Goal: Task Accomplishment & Management: Use online tool/utility

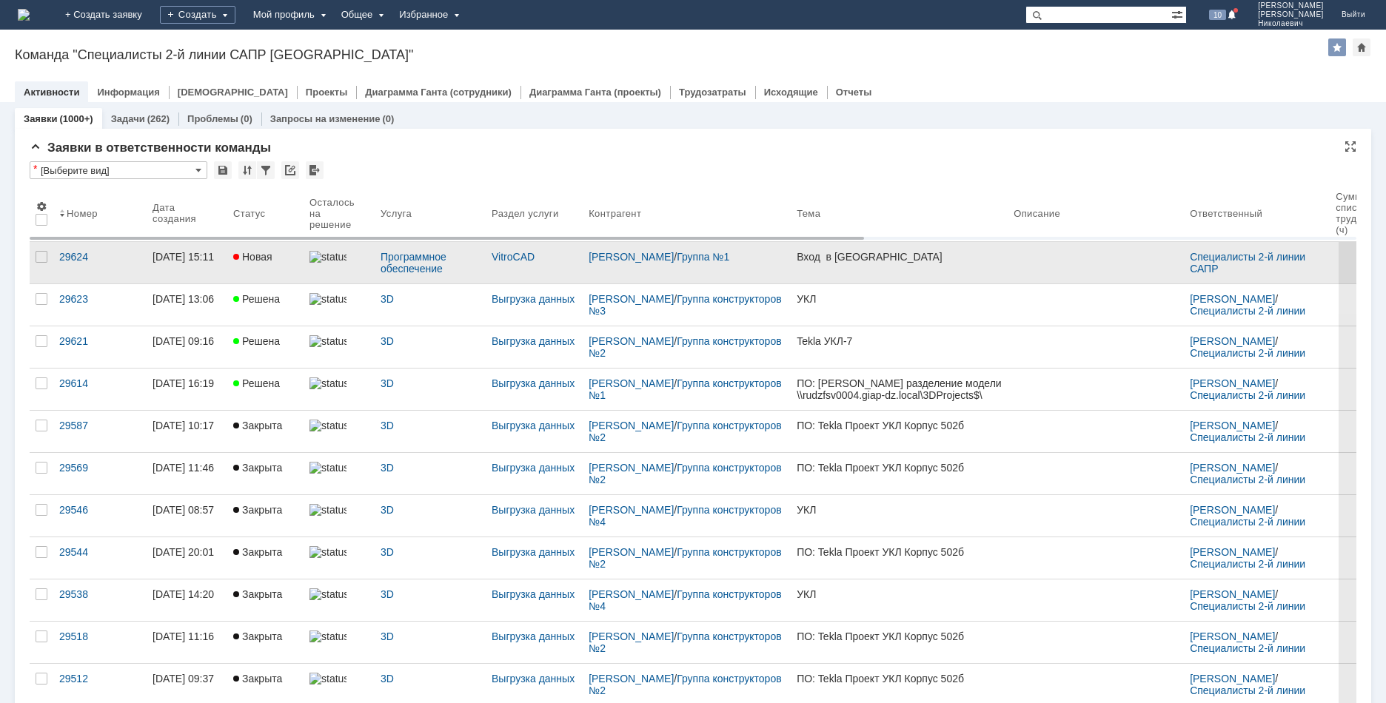
click at [685, 263] on div "Кириченко Татьяна Александровна / Группа №1" at bounding box center [686, 257] width 196 height 12
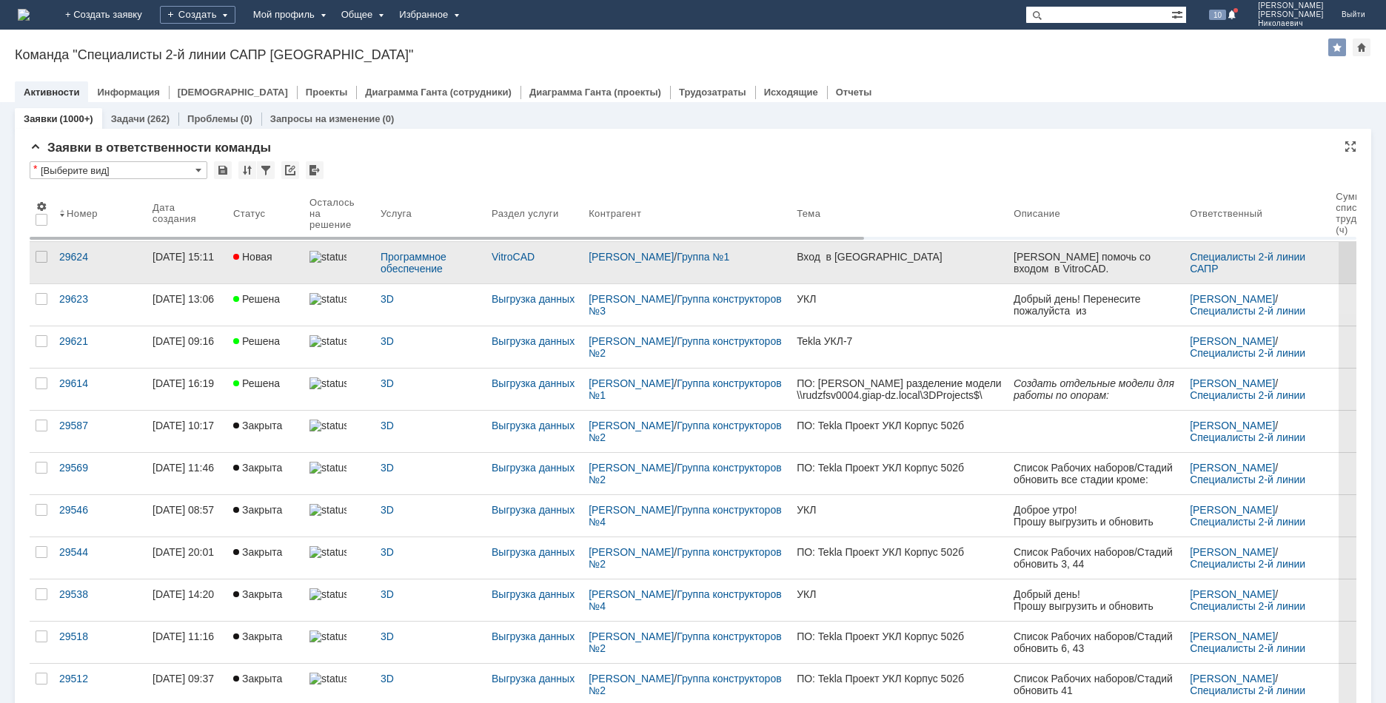
click at [249, 264] on link "Новая" at bounding box center [265, 262] width 76 height 41
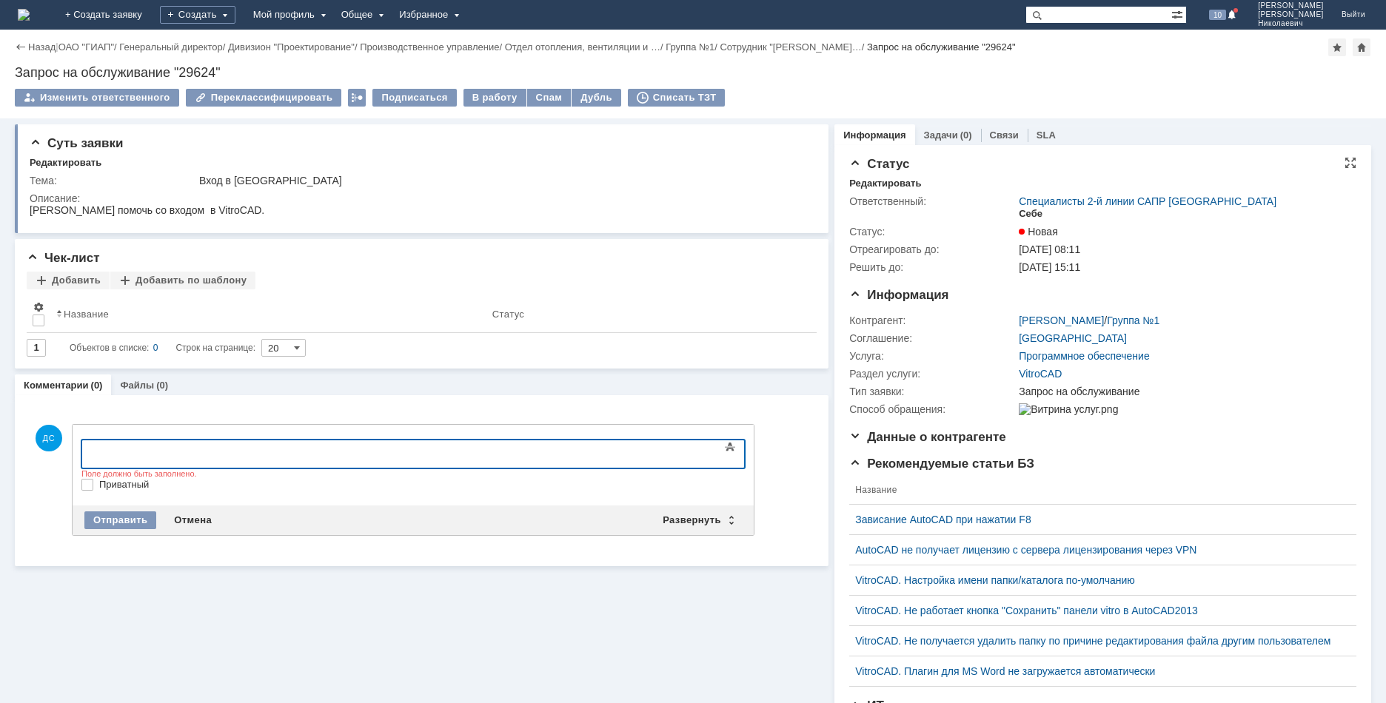
click at [1030, 215] on div "Себе" at bounding box center [1031, 214] width 24 height 12
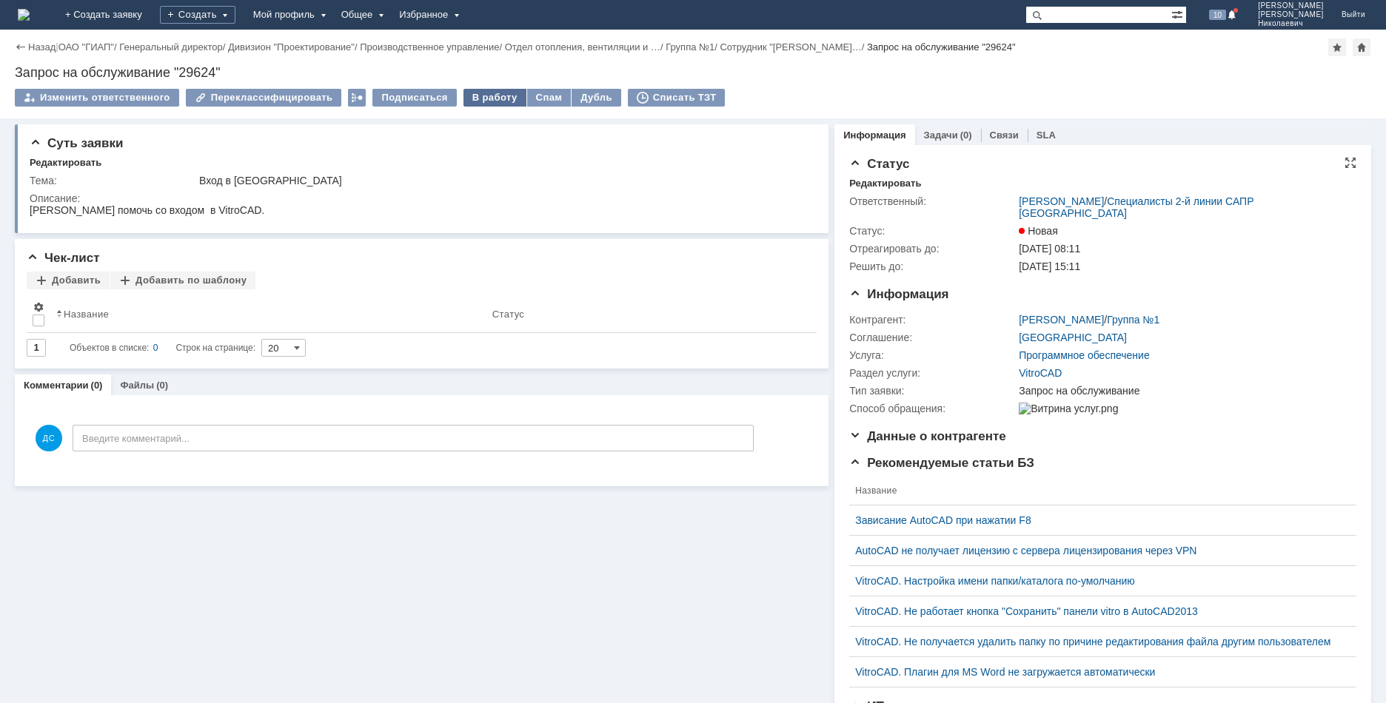
click at [486, 94] on div "В работу" at bounding box center [494, 98] width 63 height 18
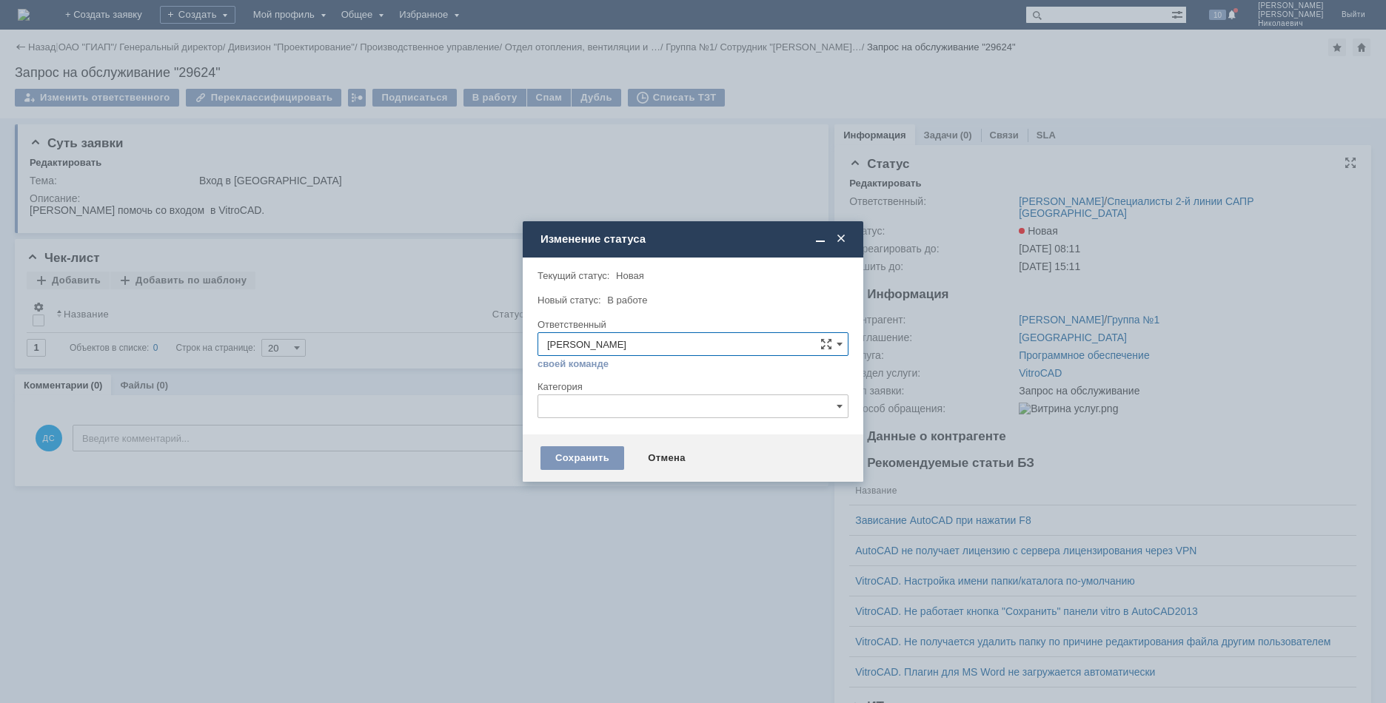
click at [603, 472] on div "Сохранить Отмена" at bounding box center [693, 458] width 340 height 47
click at [601, 469] on div "Сохранить" at bounding box center [582, 458] width 84 height 24
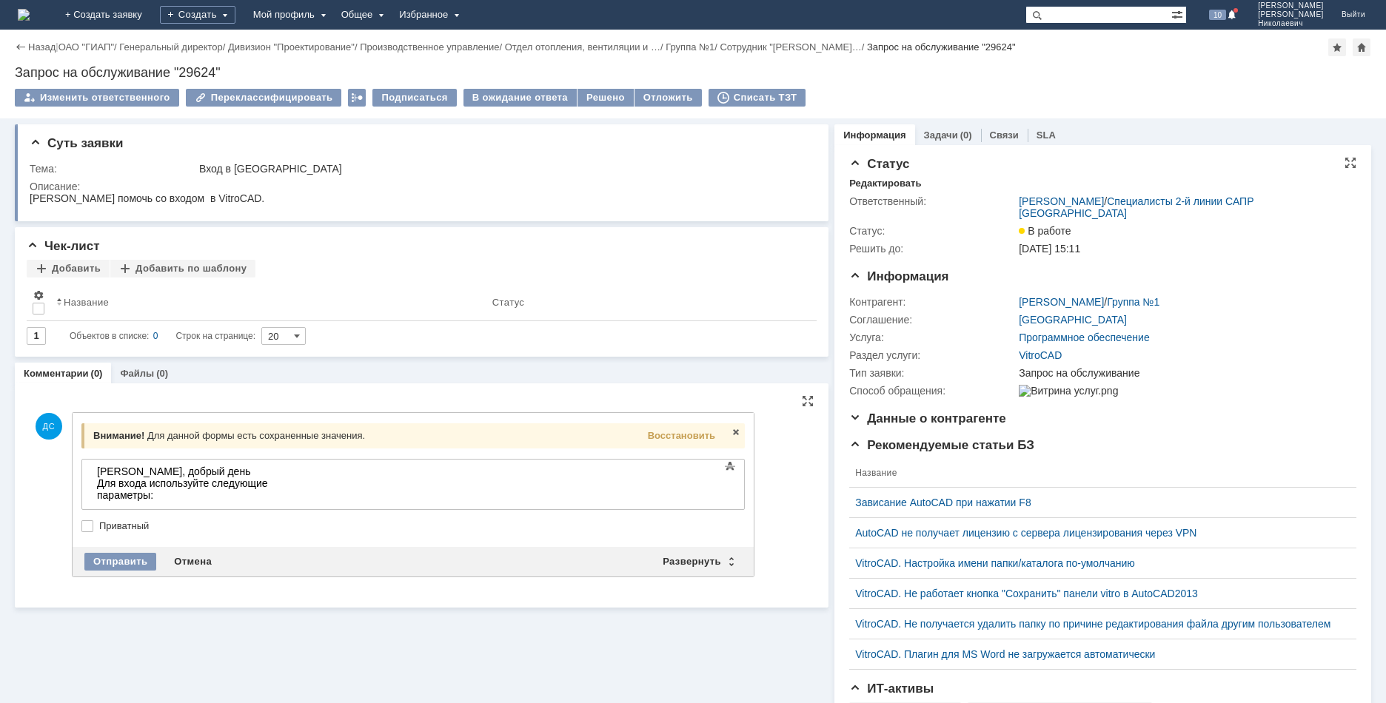
click at [202, 498] on div "Татьяна, добрый день Для входа используйте следующие параметры:" at bounding box center [202, 489] width 210 height 47
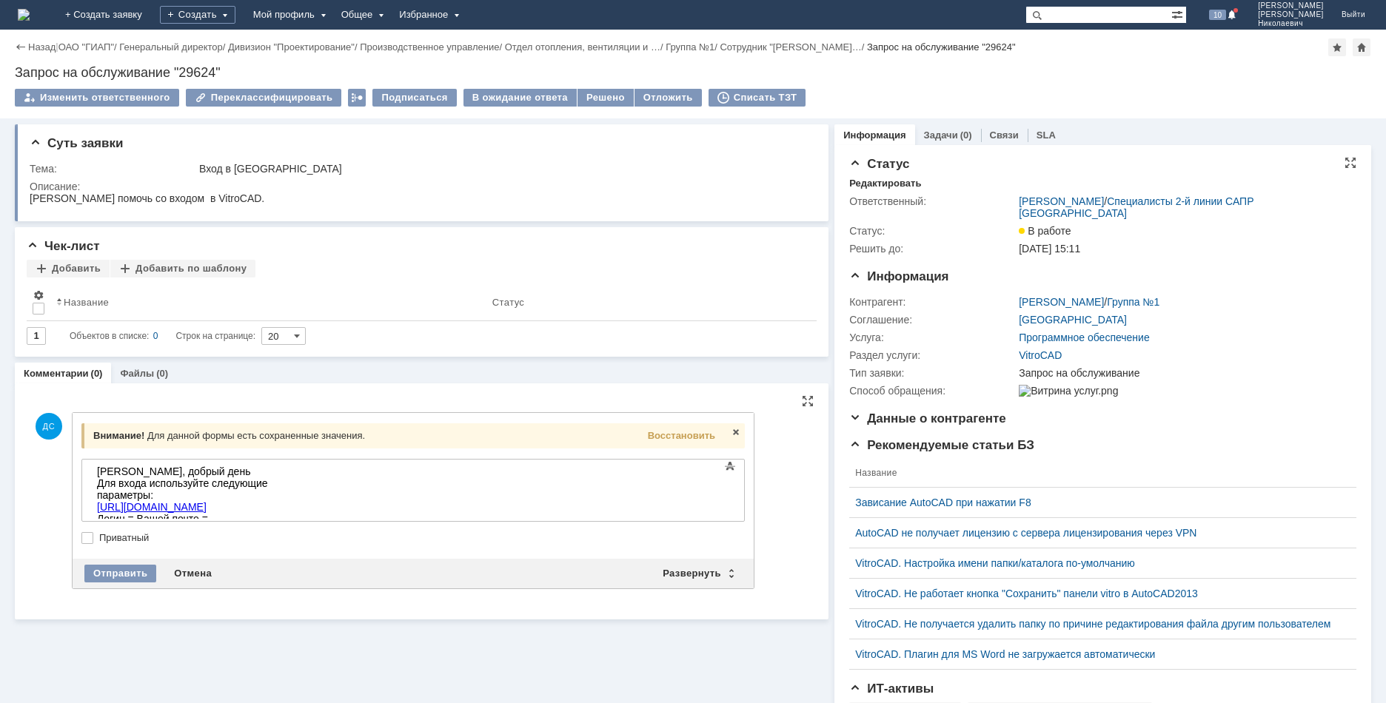
click at [313, 516] on body "Татьяна, добрый день Для входа используйте следующие параметры: https://vitro.g…" at bounding box center [202, 495] width 222 height 71
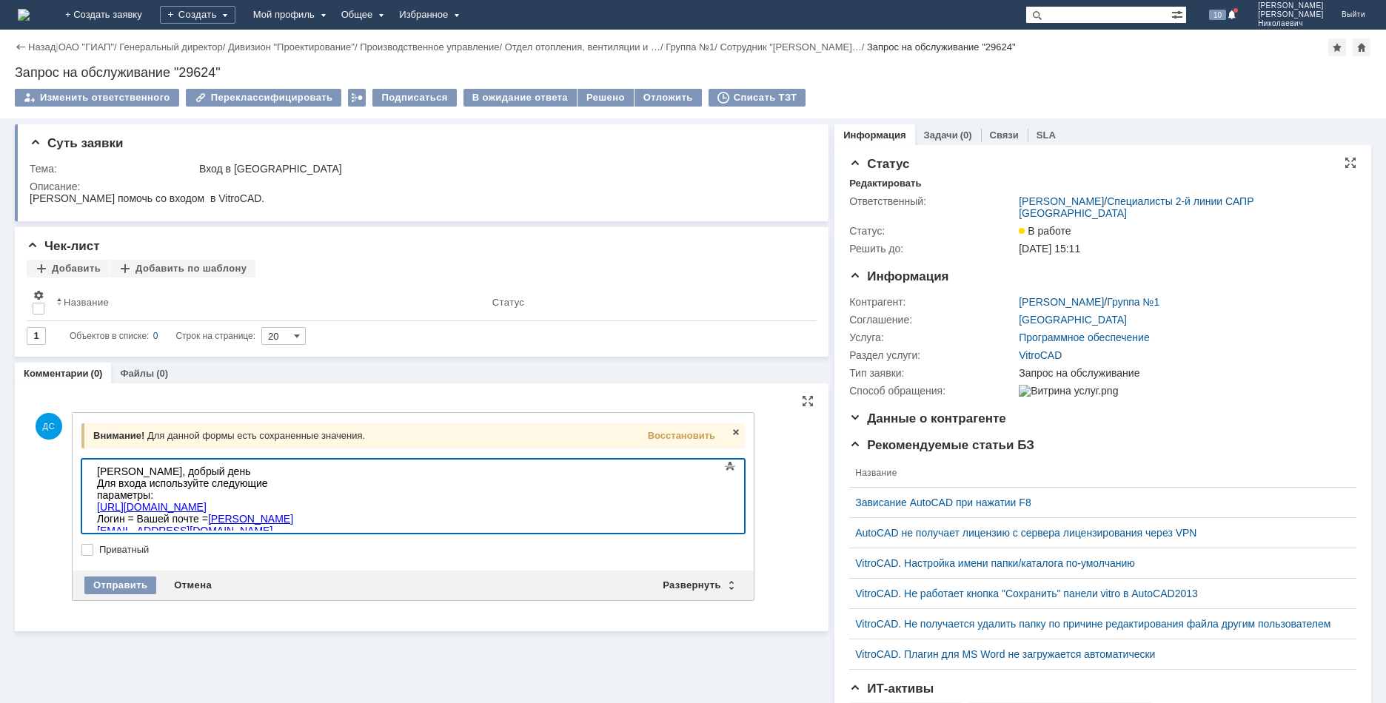
scroll to position [360, 5]
click at [116, 586] on div "Отправить" at bounding box center [120, 586] width 72 height 18
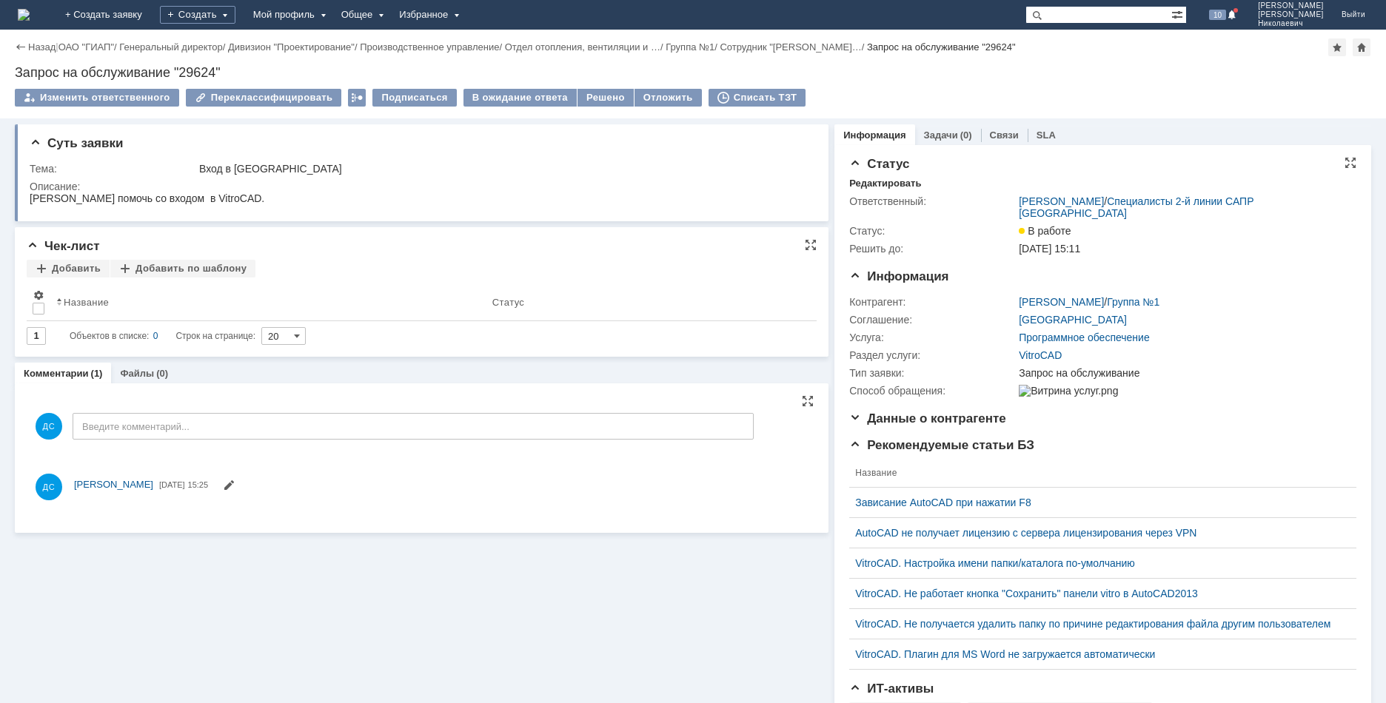
scroll to position [0, 0]
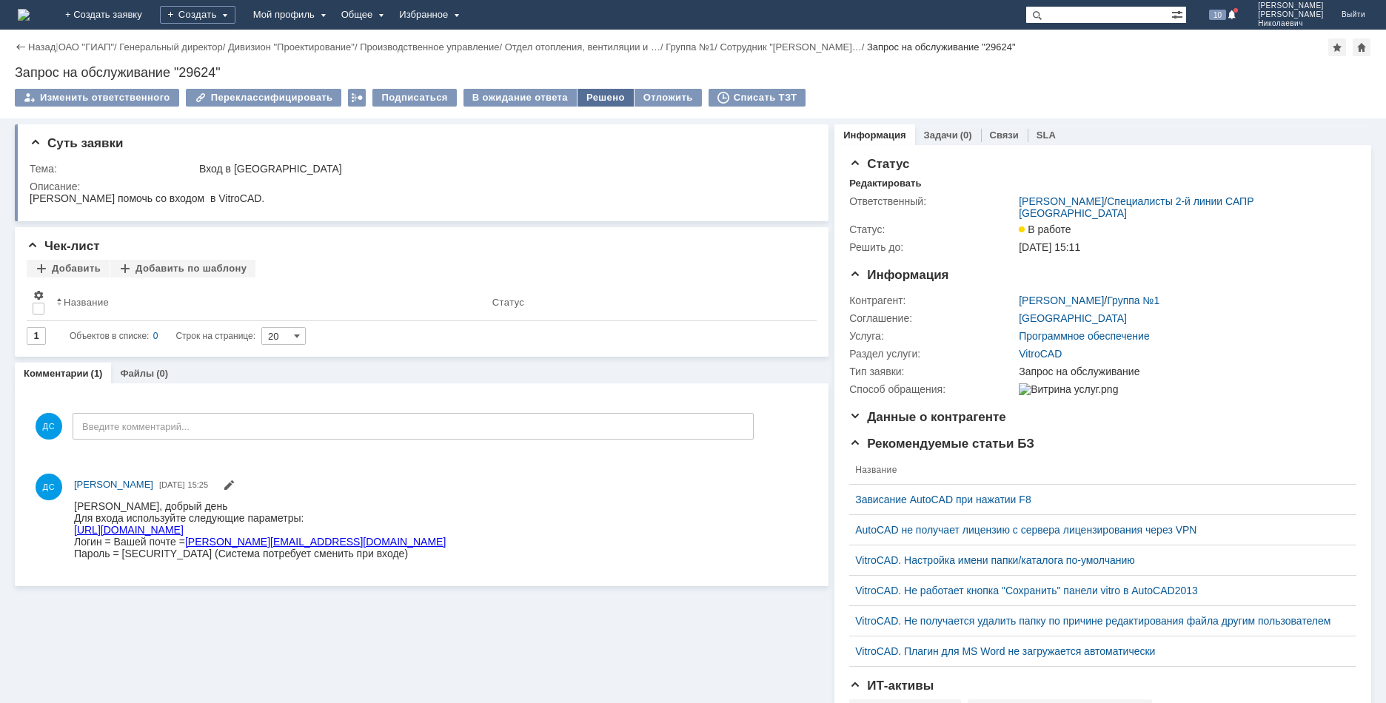
click at [586, 101] on div "Решено" at bounding box center [605, 98] width 56 height 18
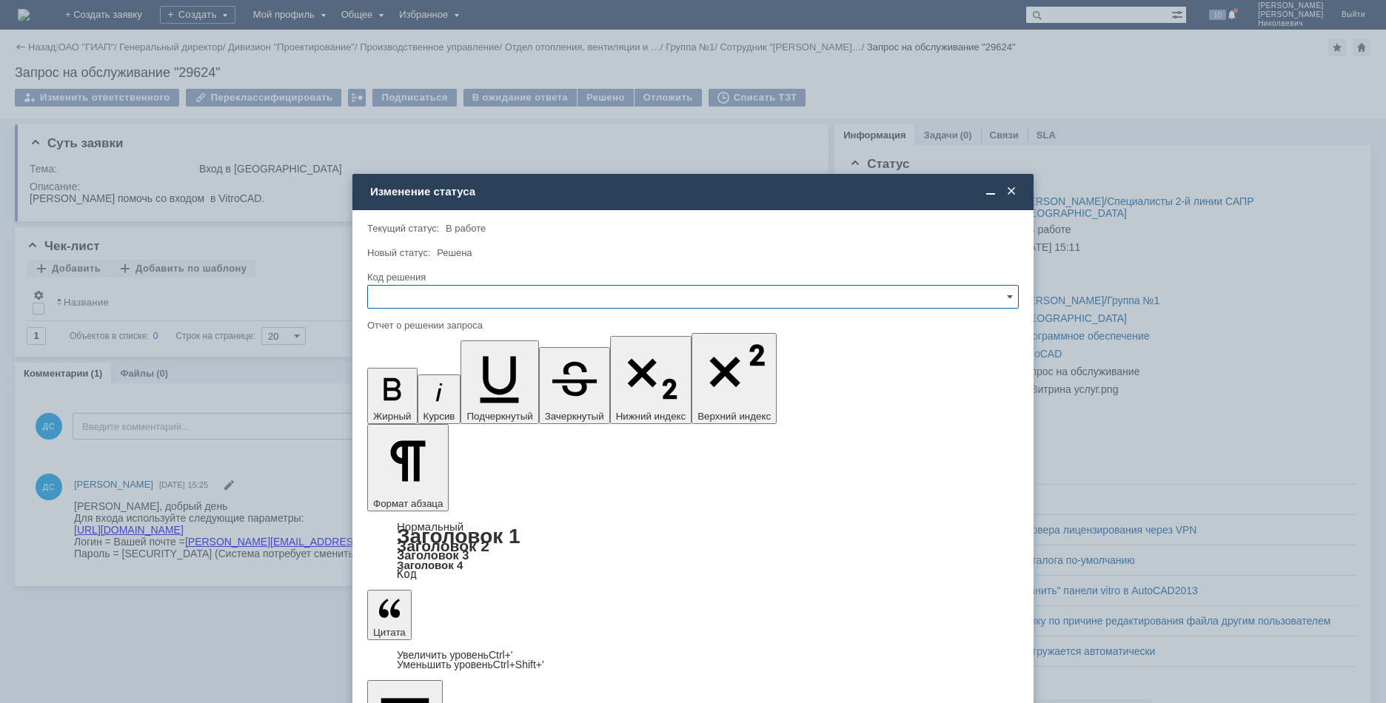
click at [443, 295] on input "text" at bounding box center [692, 297] width 651 height 24
click at [436, 391] on div "Решено" at bounding box center [693, 398] width 650 height 24
type input "Решено"
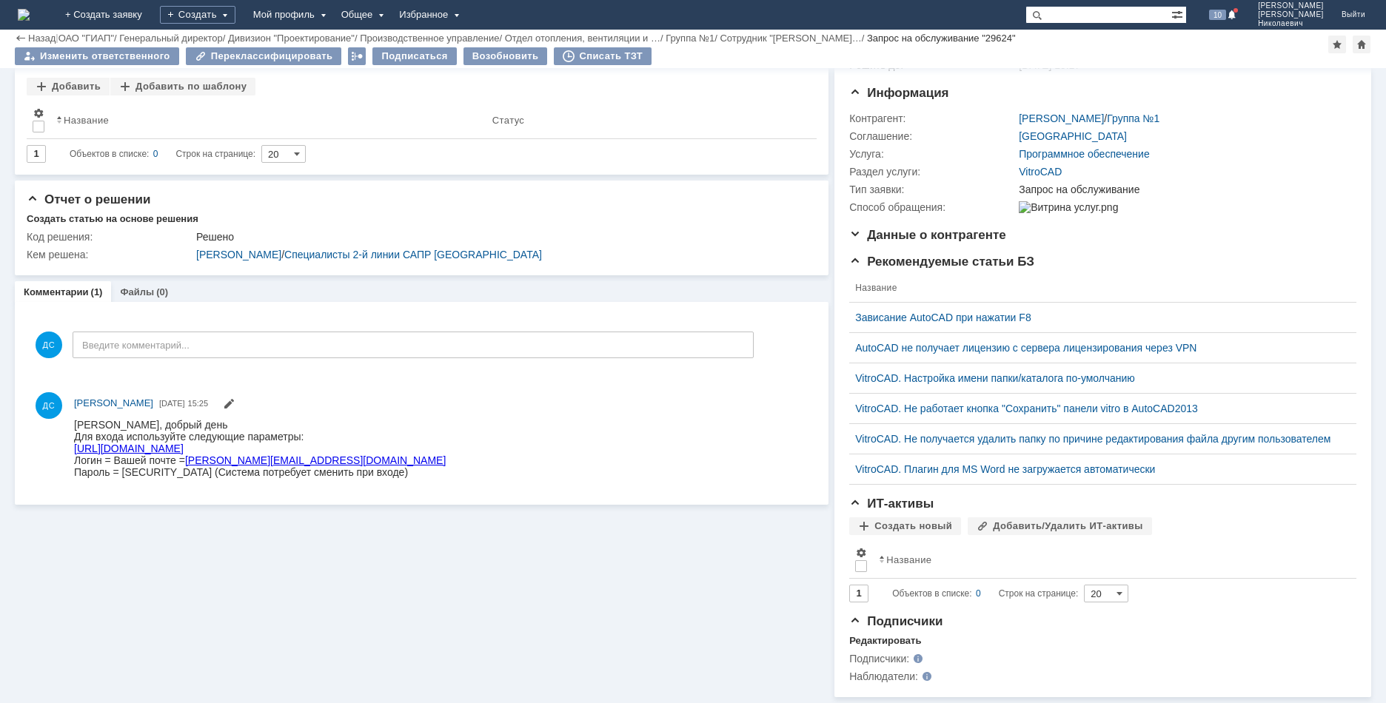
scroll to position [154, 0]
